Goal: Information Seeking & Learning: Learn about a topic

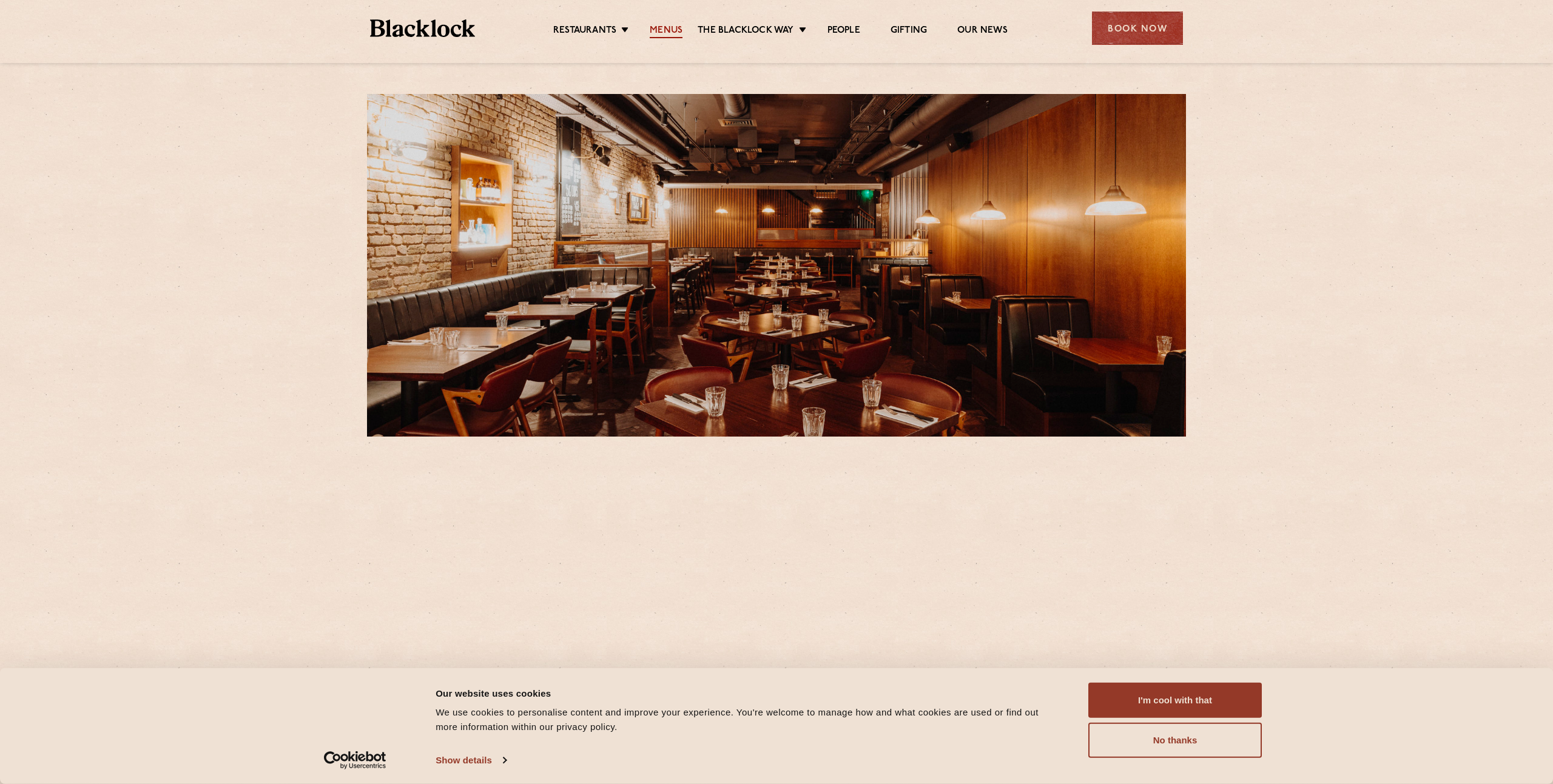
click at [664, 26] on link "Menus" at bounding box center [666, 32] width 32 height 14
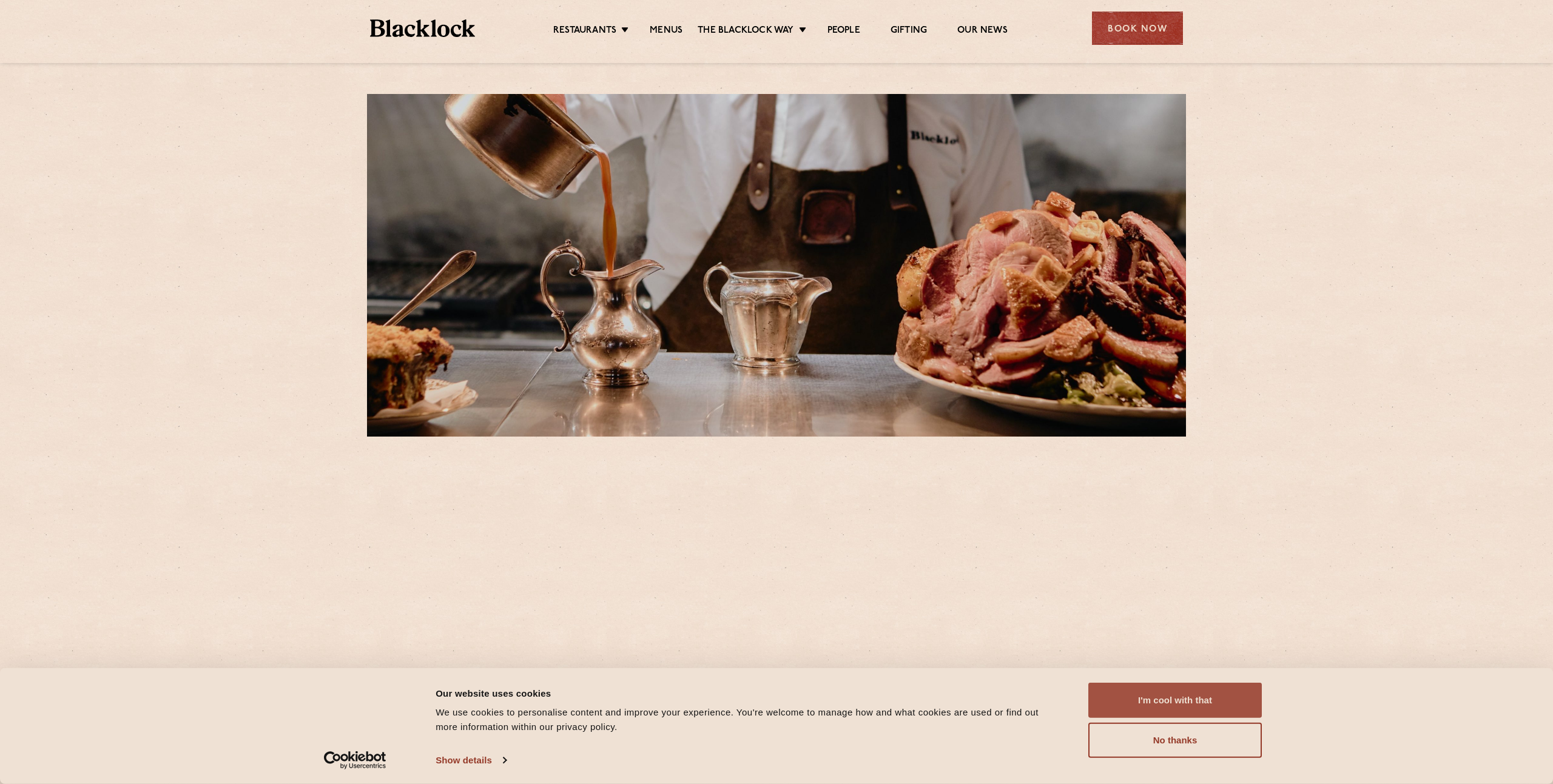
click at [1189, 694] on button "I'm cool with that" at bounding box center [1174, 700] width 173 height 35
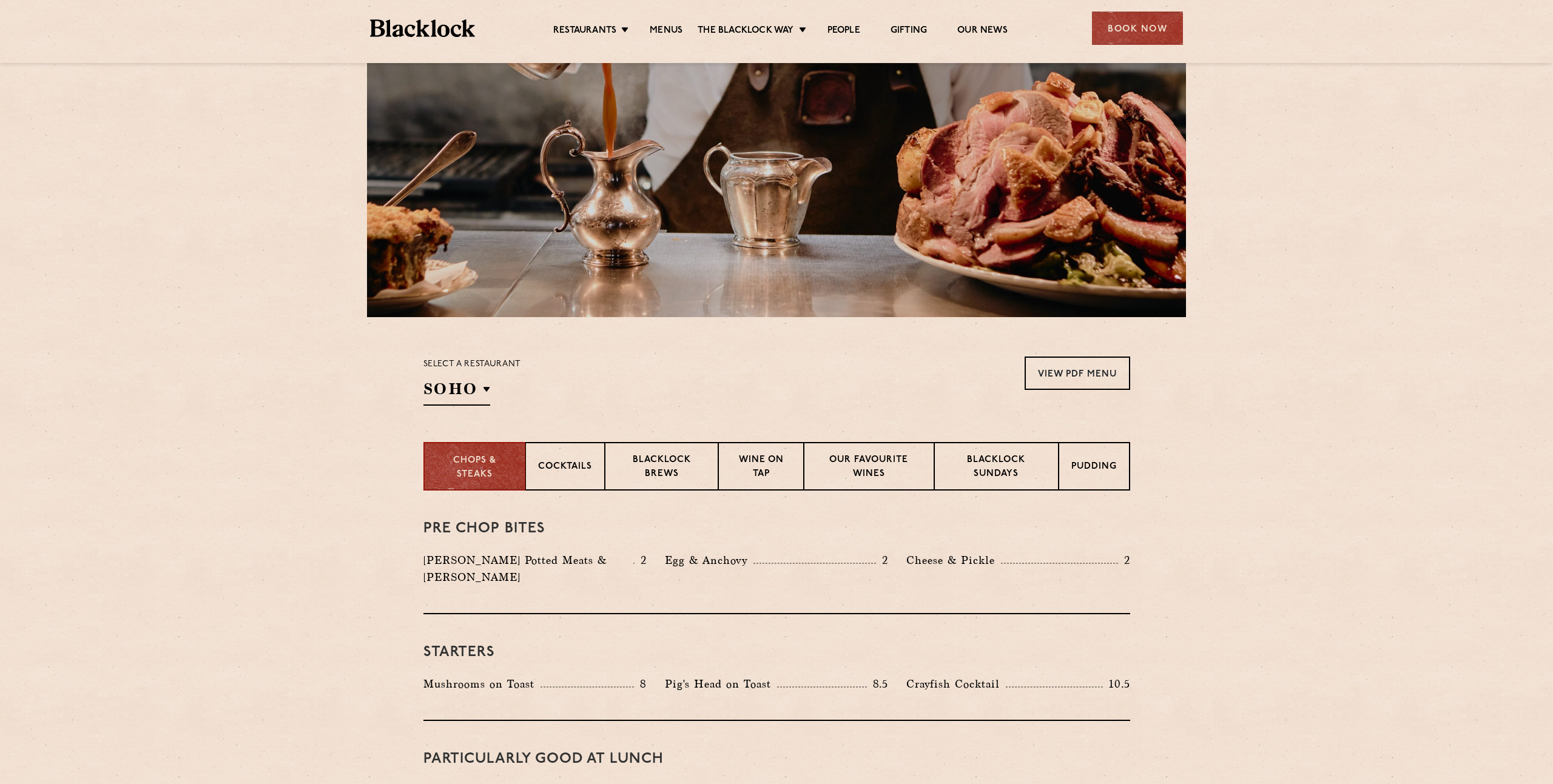
scroll to position [362, 0]
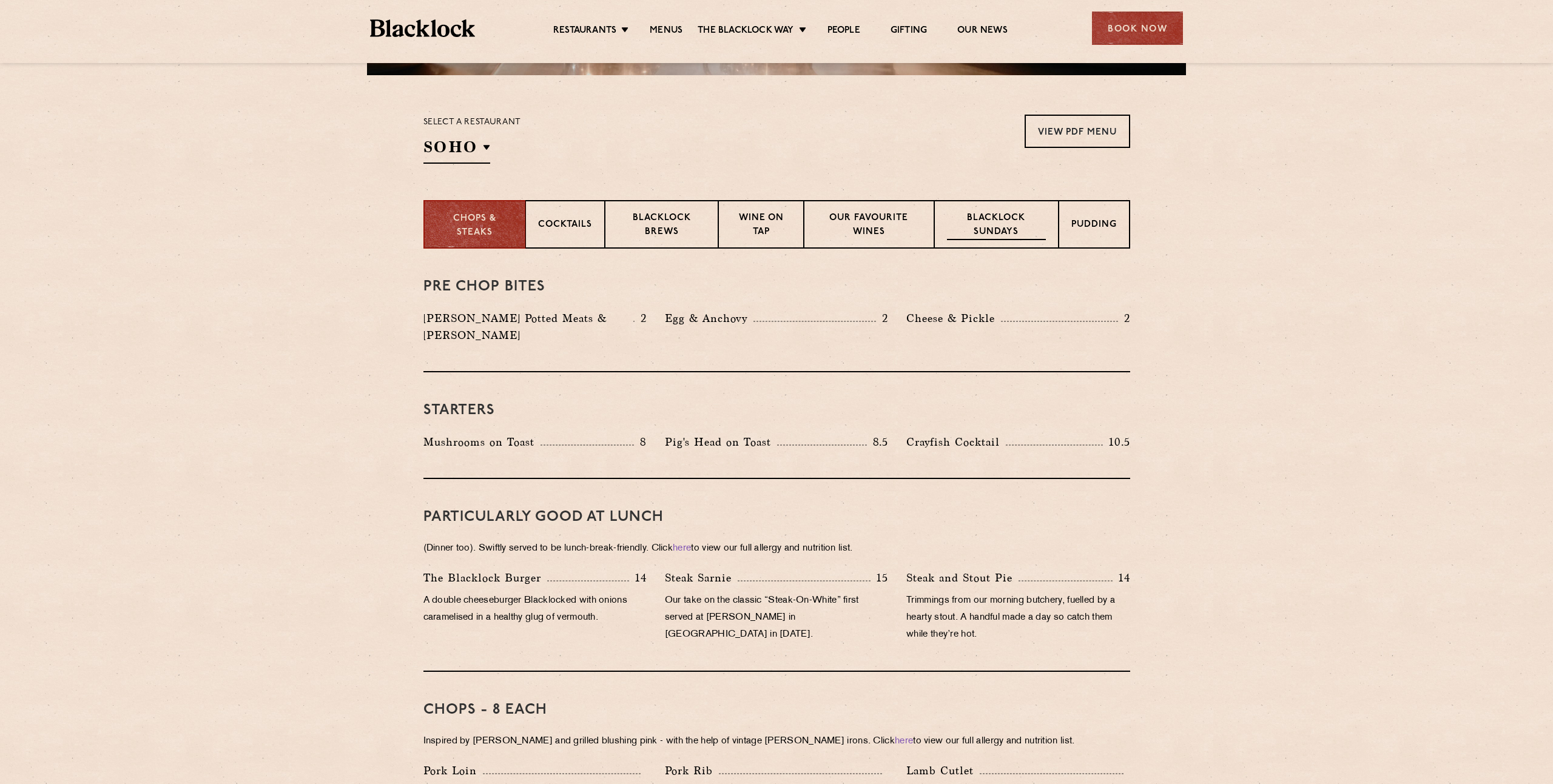
click at [991, 232] on p "Blacklock Sundays" at bounding box center [996, 225] width 98 height 28
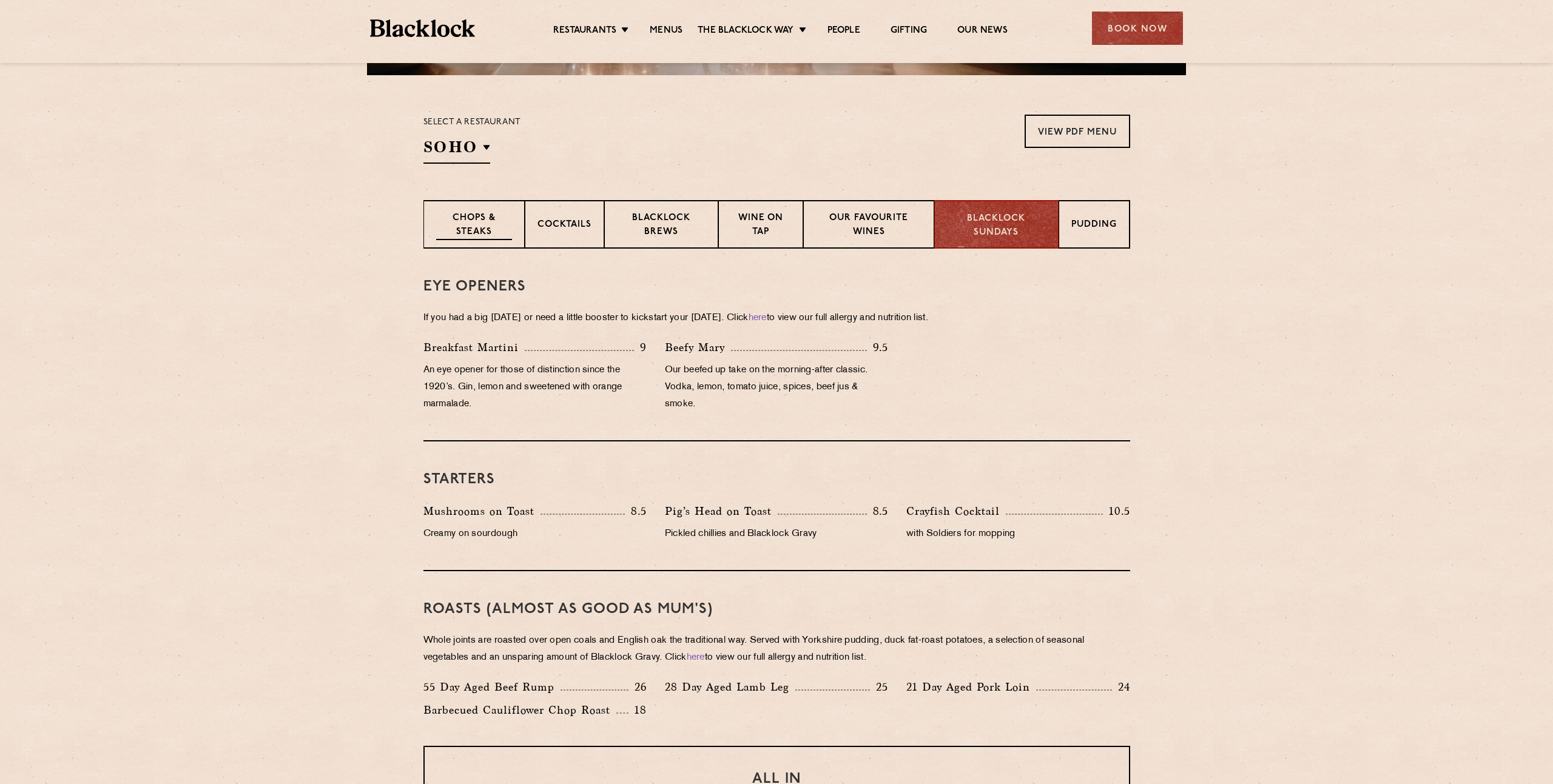
click at [430, 218] on div "Chops & Steaks" at bounding box center [474, 224] width 102 height 49
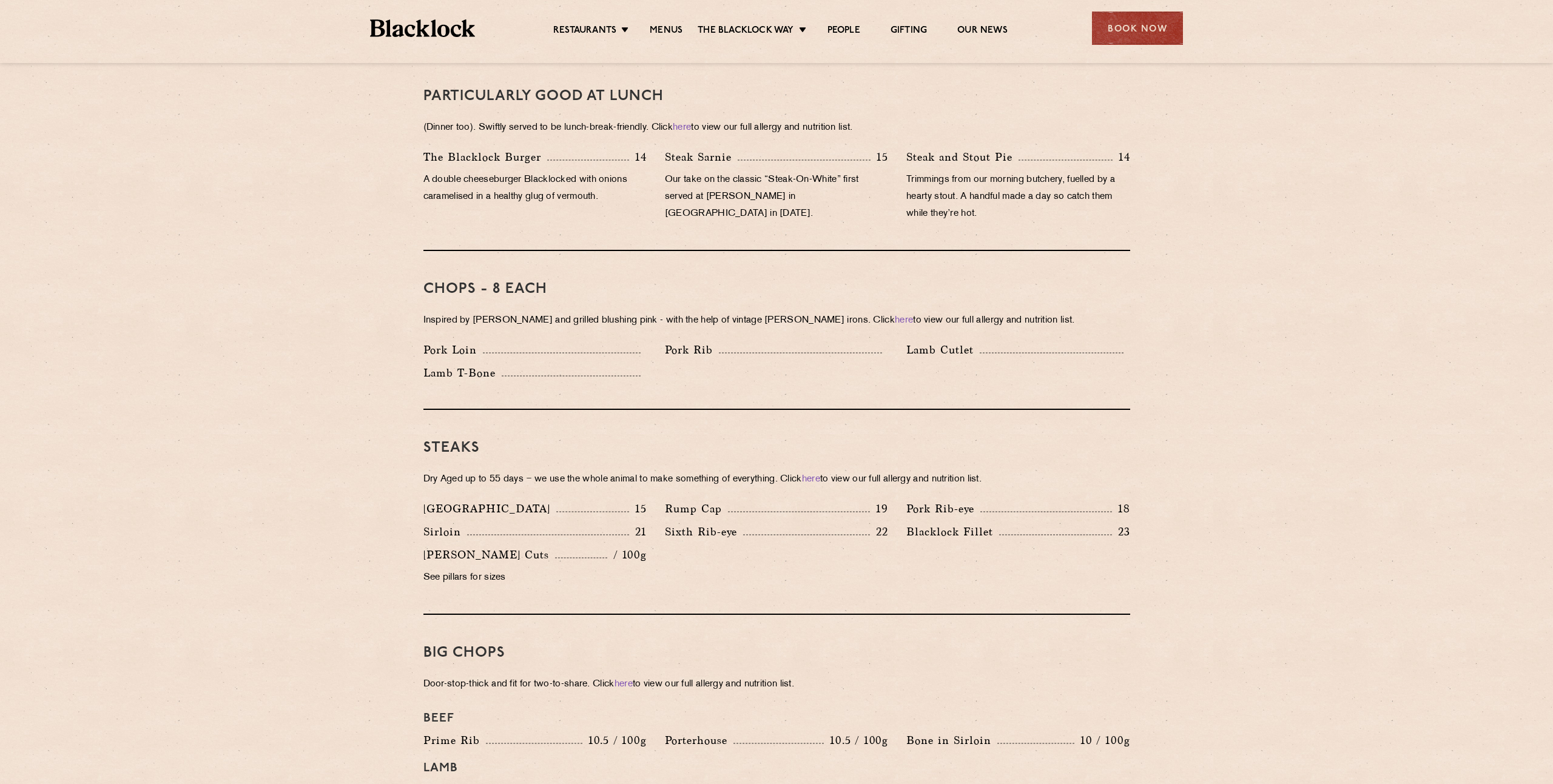
scroll to position [783, 0]
drag, startPoint x: 668, startPoint y: 512, endPoint x: 721, endPoint y: 513, distance: 53.0
click at [721, 523] on p "Sixth Rib-eye" at bounding box center [704, 531] width 79 height 17
click at [722, 523] on p "Sixth Rib-eye" at bounding box center [704, 531] width 79 height 17
drag, startPoint x: 731, startPoint y: 514, endPoint x: 689, endPoint y: 517, distance: 42.1
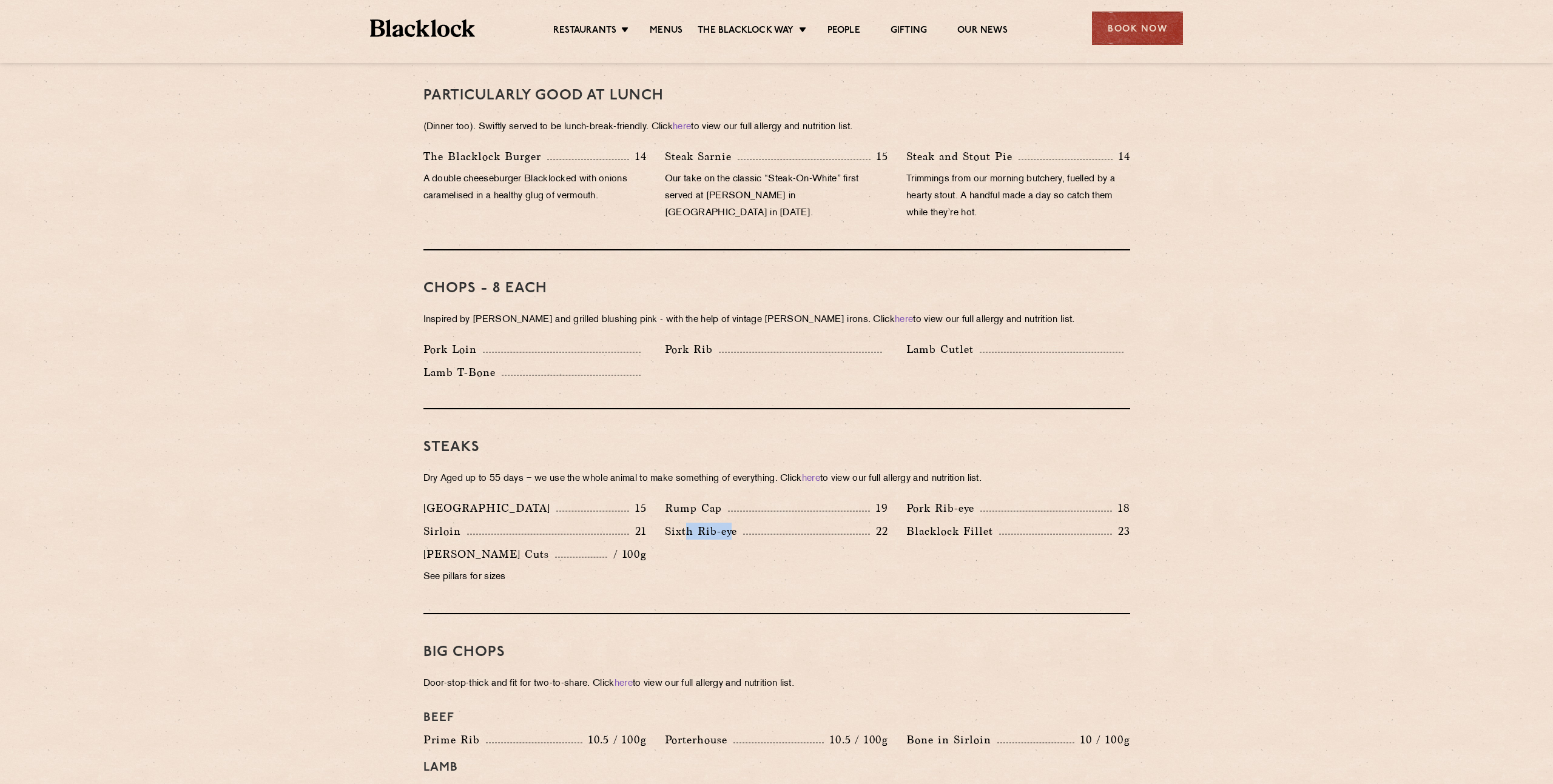
click at [689, 523] on p "Sixth Rib-eye" at bounding box center [704, 531] width 79 height 17
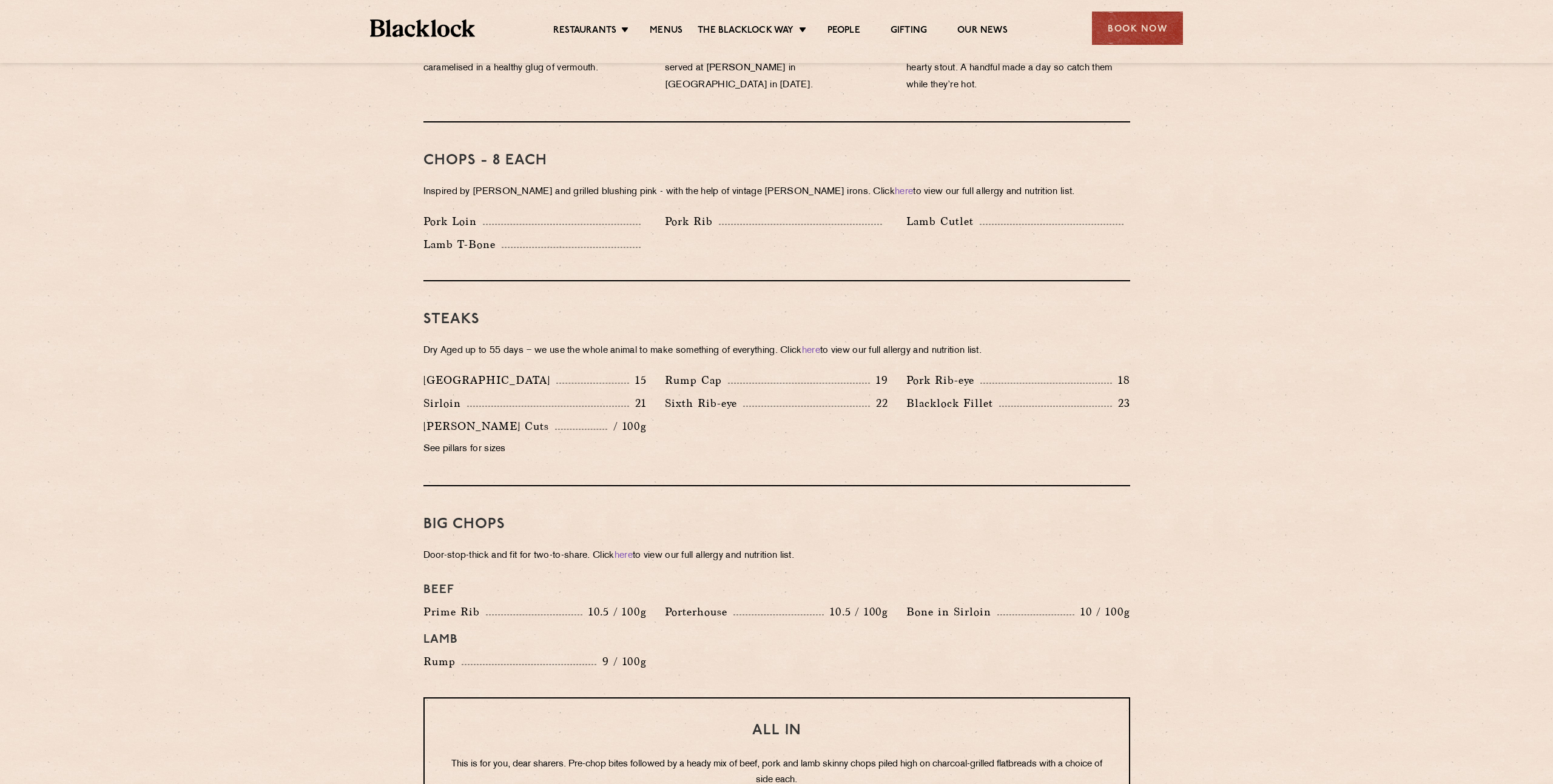
scroll to position [914, 0]
drag, startPoint x: 666, startPoint y: 382, endPoint x: 736, endPoint y: 380, distance: 70.0
click at [736, 392] on p "Sixth Rib-eye" at bounding box center [704, 401] width 79 height 17
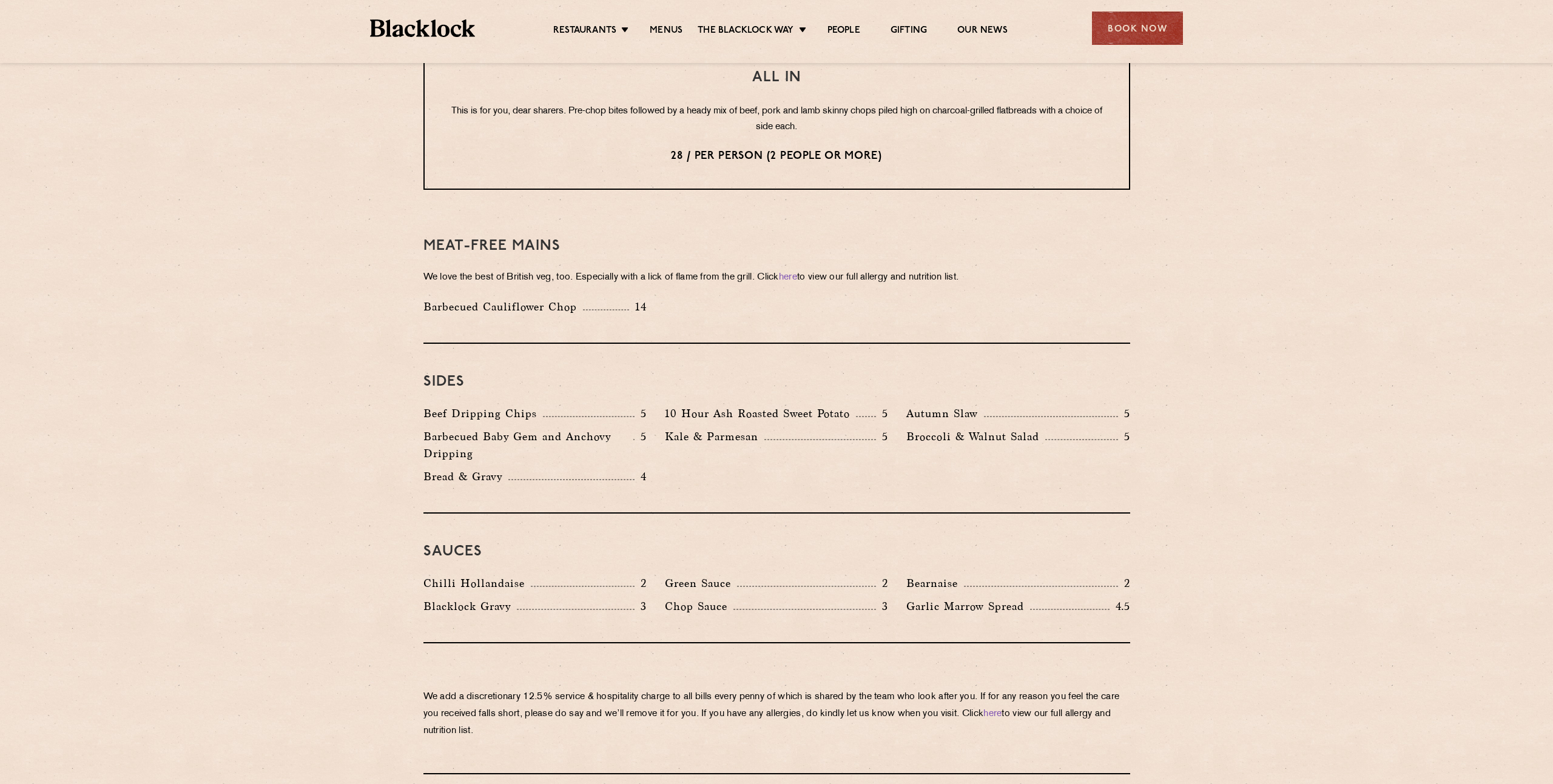
scroll to position [1795, 0]
